Goal: Find specific page/section: Find specific page/section

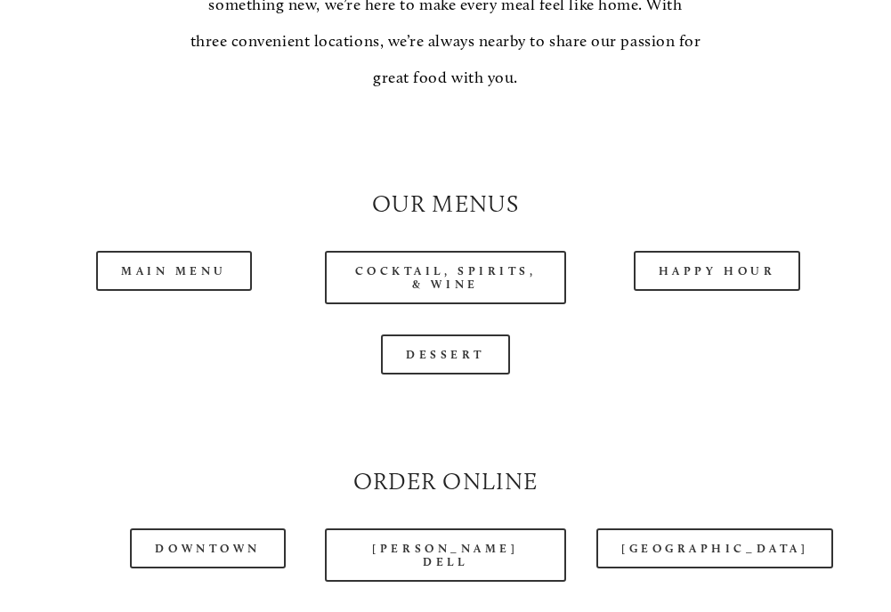
scroll to position [1424, 0]
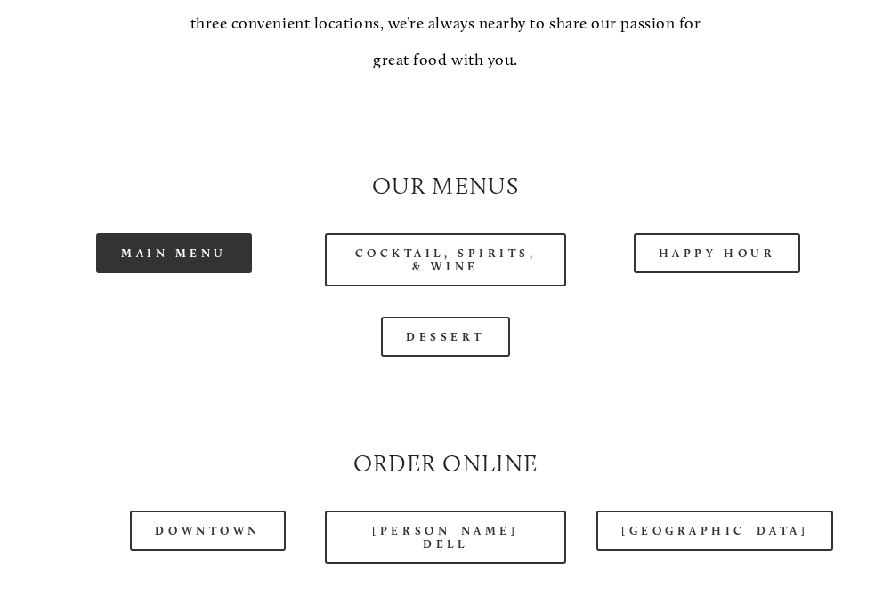
click at [229, 264] on link "Main Menu" at bounding box center [174, 253] width 156 height 40
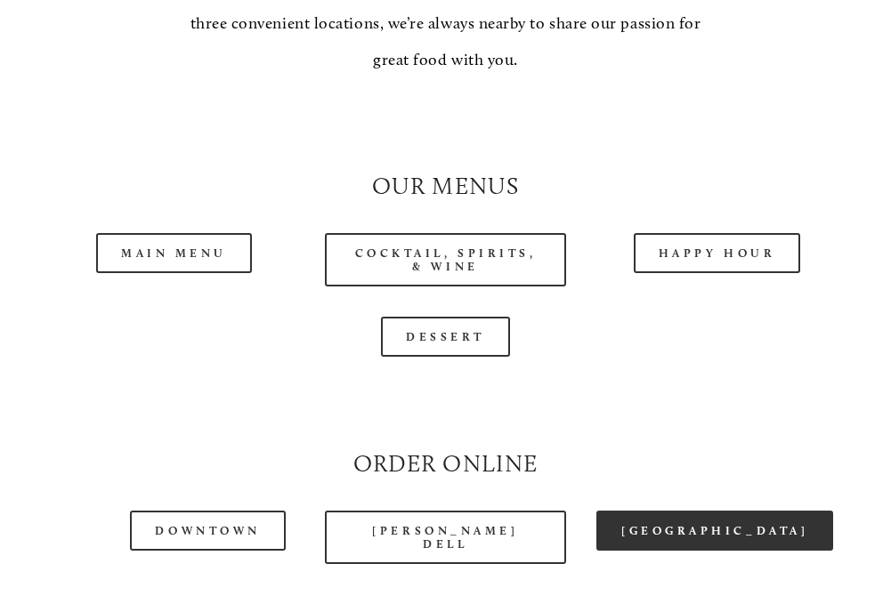
click at [666, 538] on link "[GEOGRAPHIC_DATA]" at bounding box center [714, 531] width 237 height 40
